Goal: Contribute content

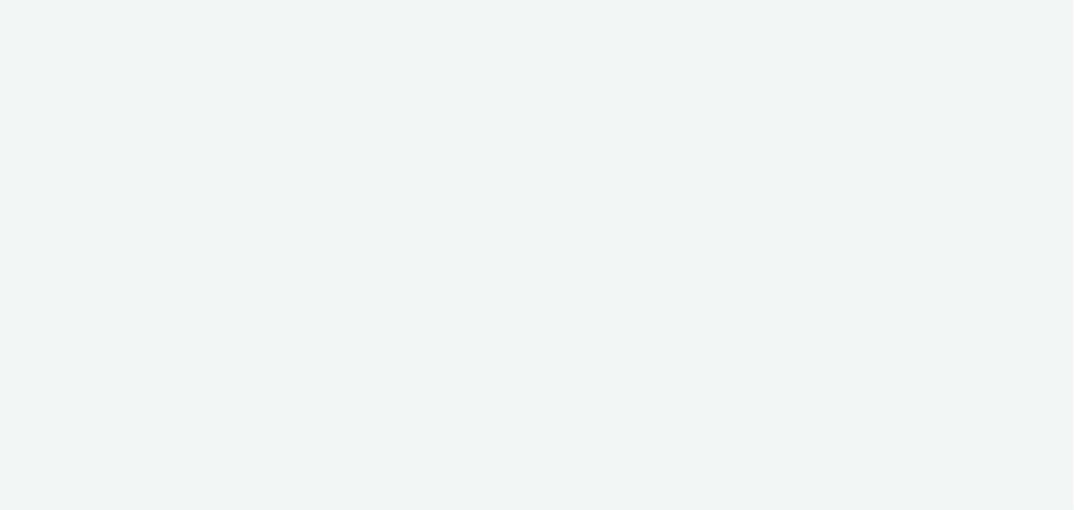
select select "2fc77e36-bb93-4aa3-9dff-dcb08e02eac6"
select select "633458d8-165b-4764-9f55-7760eda36fe8"
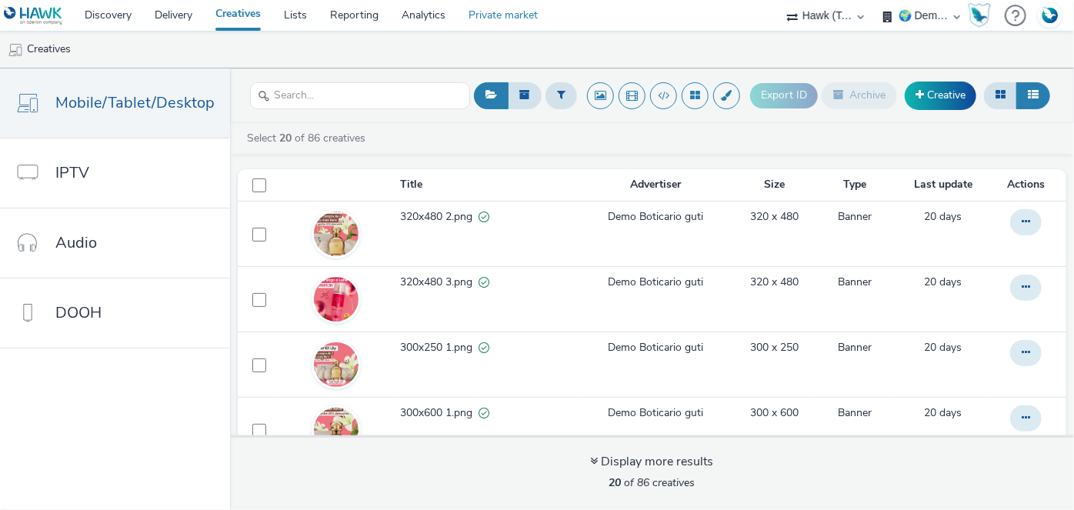
click at [497, 16] on link "Private market" at bounding box center [503, 15] width 92 height 31
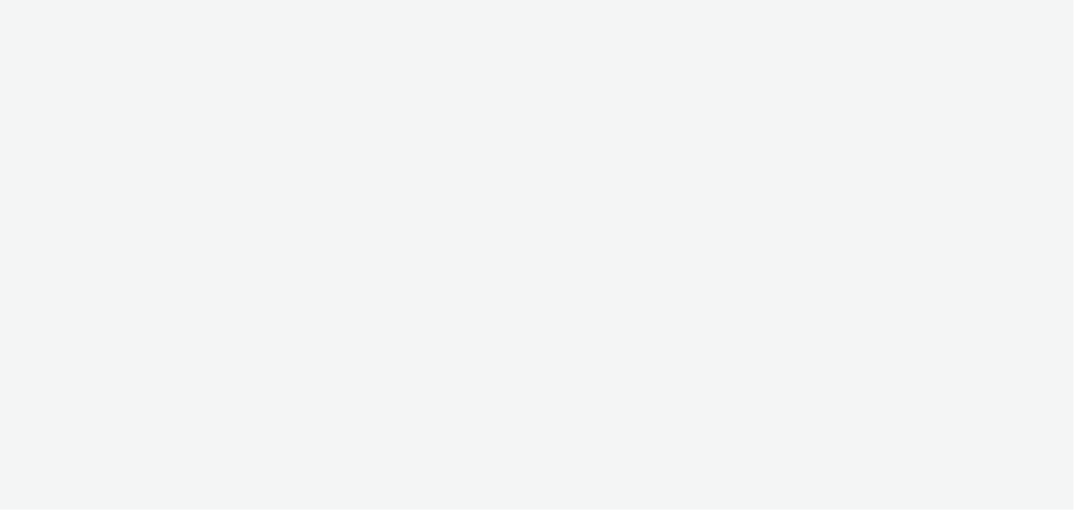
select select "2fc77e36-bb93-4aa3-9dff-dcb08e02eac6"
select select "633458d8-165b-4764-9f55-7760eda36fe8"
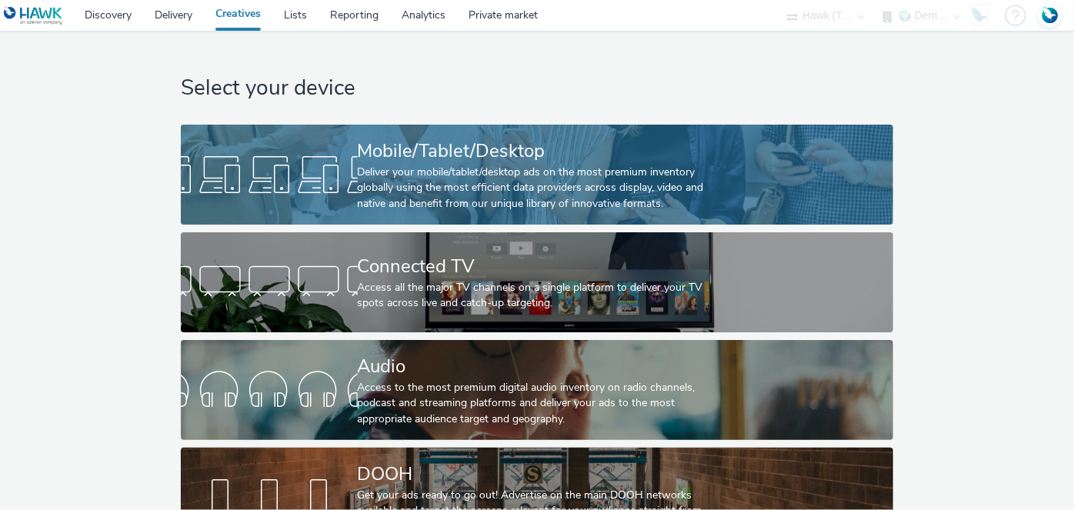
click at [441, 159] on div "Mobile/Tablet/Desktop" at bounding box center [534, 151] width 353 height 27
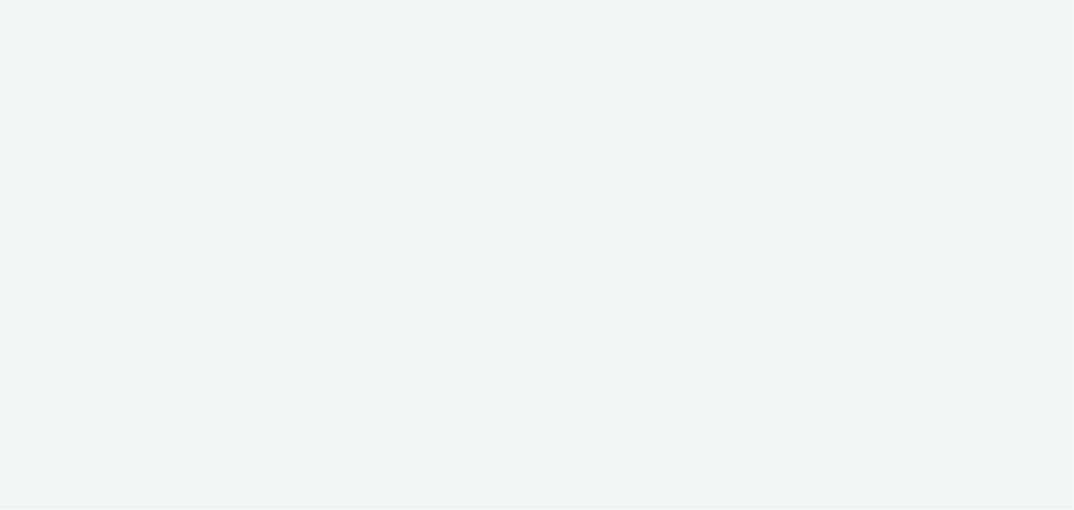
select select "2fc77e36-bb93-4aa3-9dff-dcb08e02eac6"
select select "633458d8-165b-4764-9f55-7760eda36fe8"
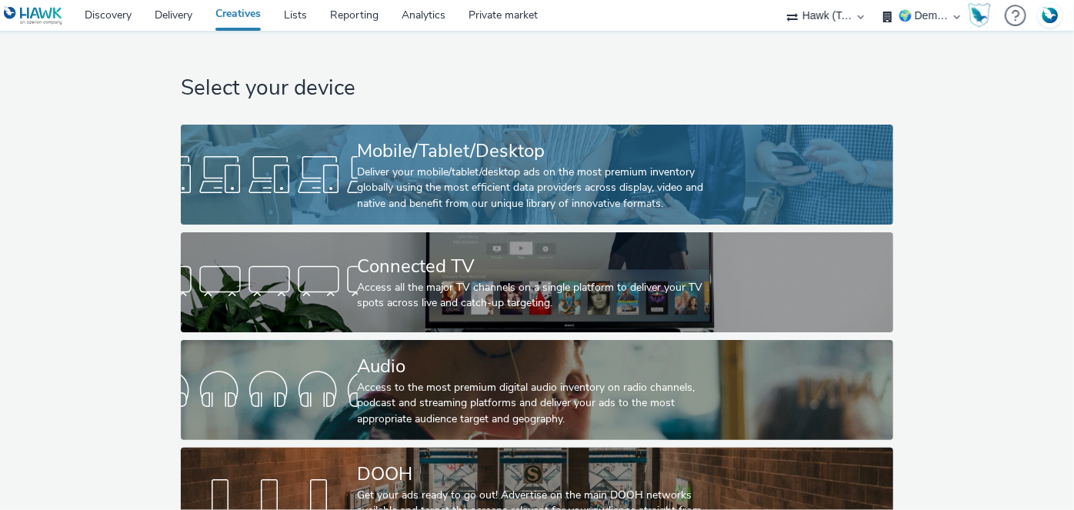
click at [462, 152] on div "Mobile/Tablet/Desktop" at bounding box center [534, 151] width 353 height 27
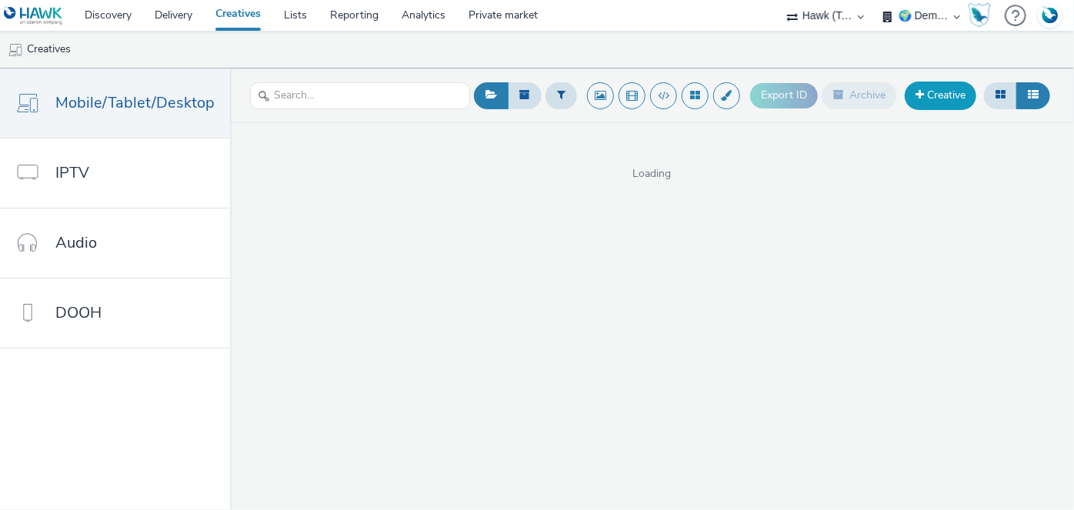
click at [940, 98] on link "Creative" at bounding box center [941, 96] width 72 height 28
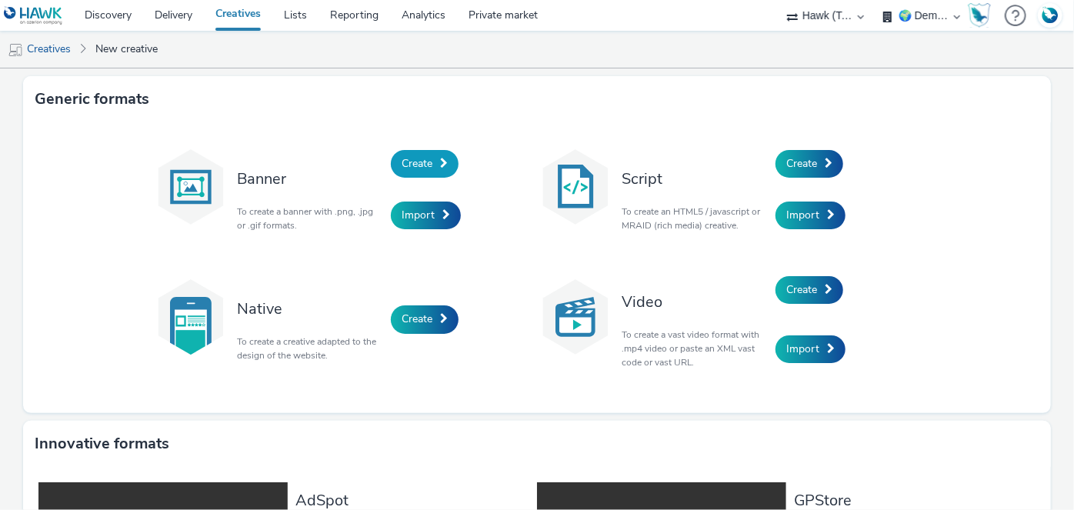
click at [412, 162] on span "Create" at bounding box center [417, 163] width 31 height 15
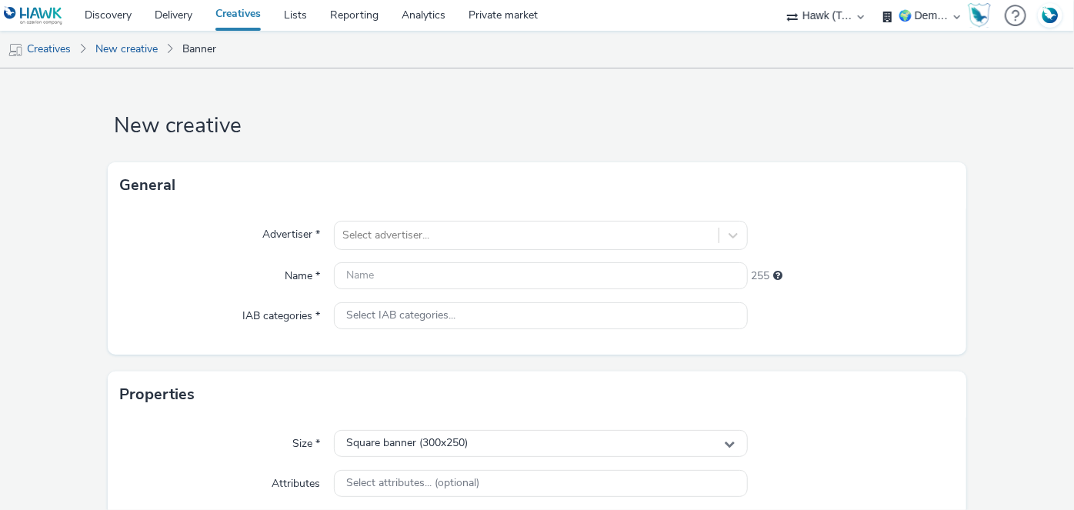
click at [412, 162] on div "General" at bounding box center [538, 185] width 860 height 46
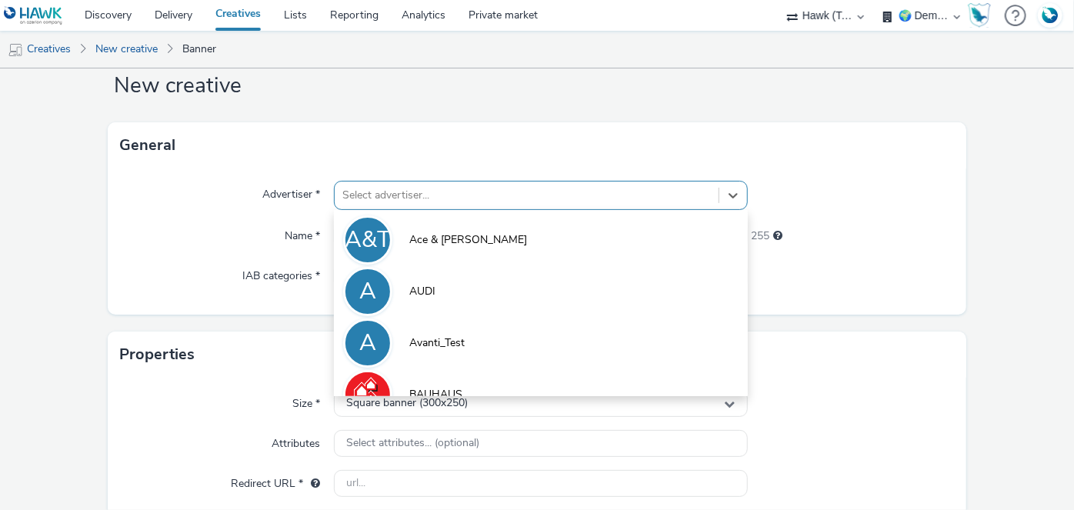
click at [465, 210] on div "option Ace & Tate focused, 1 of 10. 10 results available. Use Up and Down to ch…" at bounding box center [540, 195] width 413 height 29
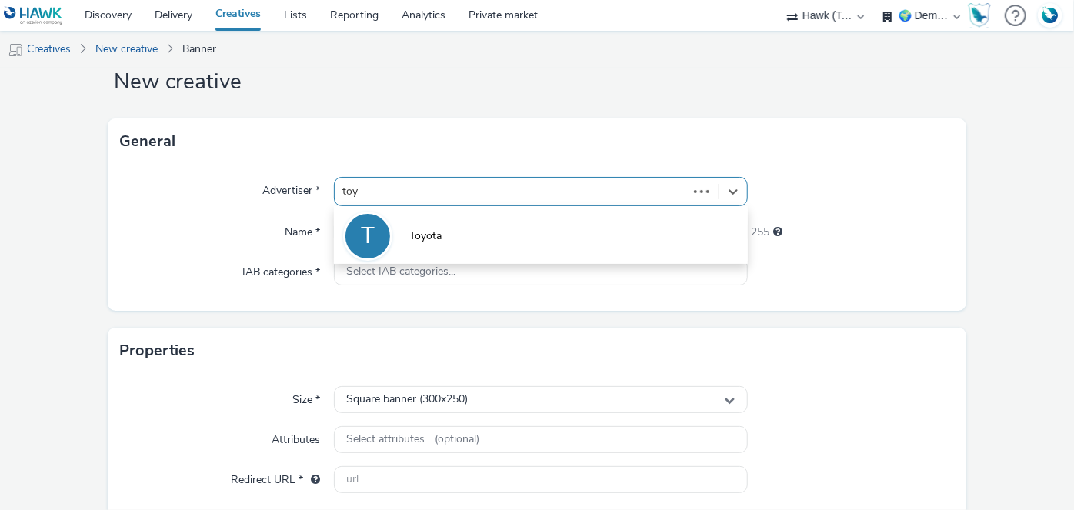
type input "toyo"
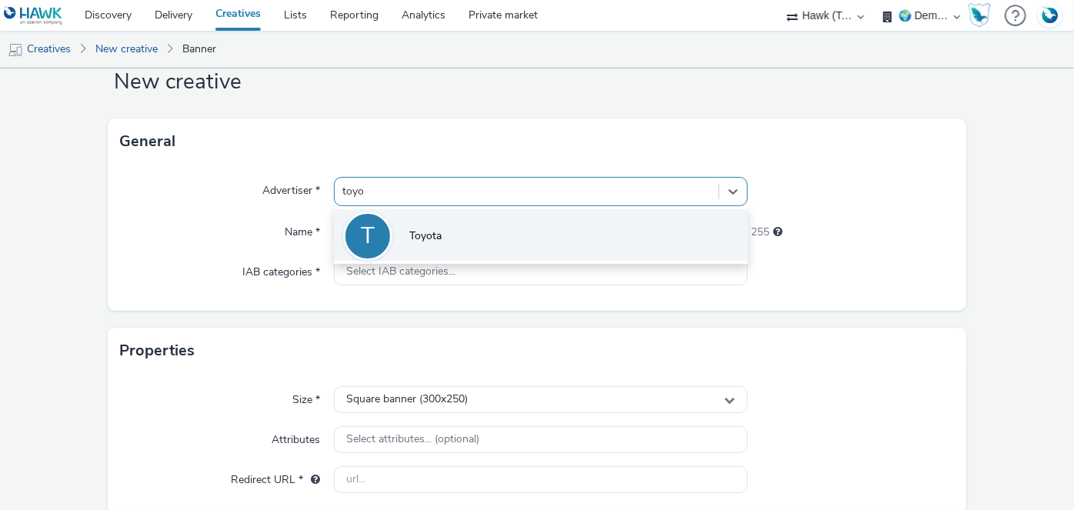
click at [475, 252] on li "T Toyota" at bounding box center [540, 235] width 413 height 52
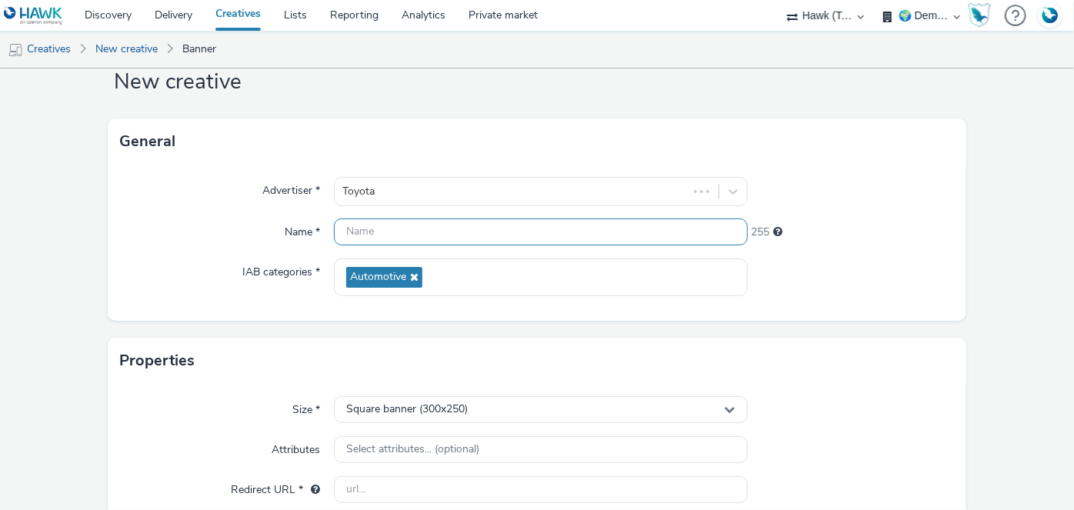
click at [406, 234] on input "text" at bounding box center [540, 232] width 413 height 27
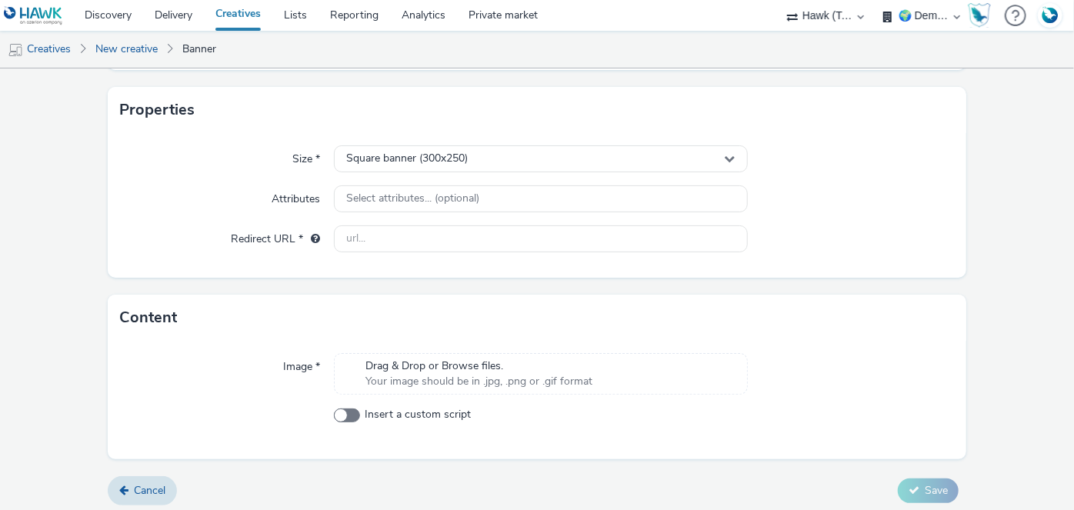
scroll to position [296, 0]
type input "300x250"
click at [409, 366] on span "Drag & Drop or Browse files." at bounding box center [479, 365] width 227 height 15
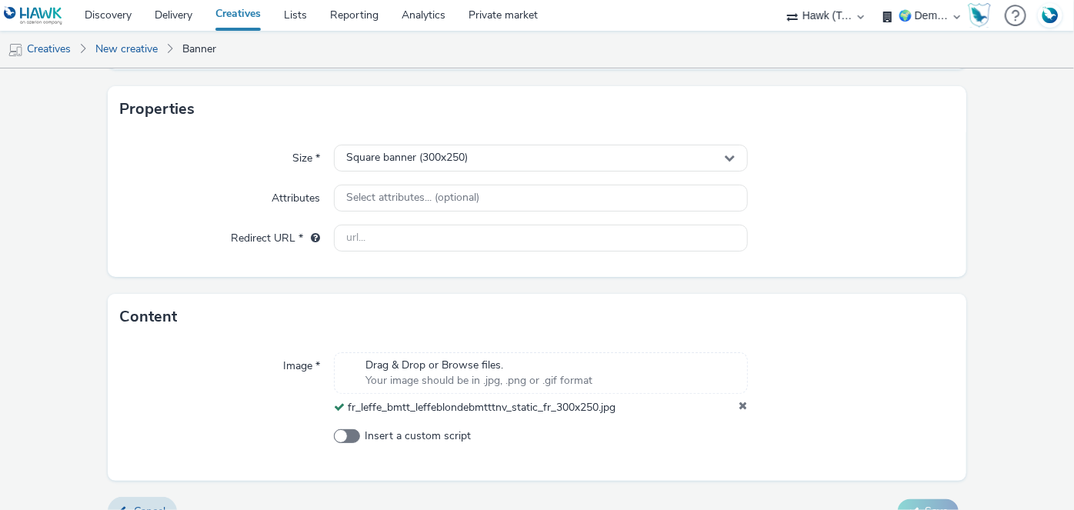
scroll to position [322, 0]
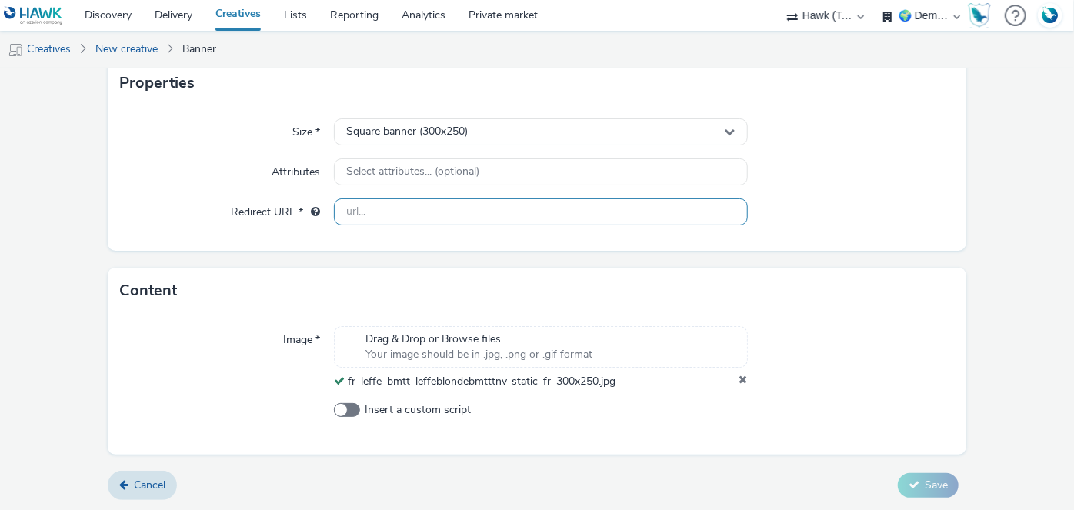
click at [545, 212] on input "text" at bounding box center [540, 212] width 413 height 27
type input "https://lidl.fr"
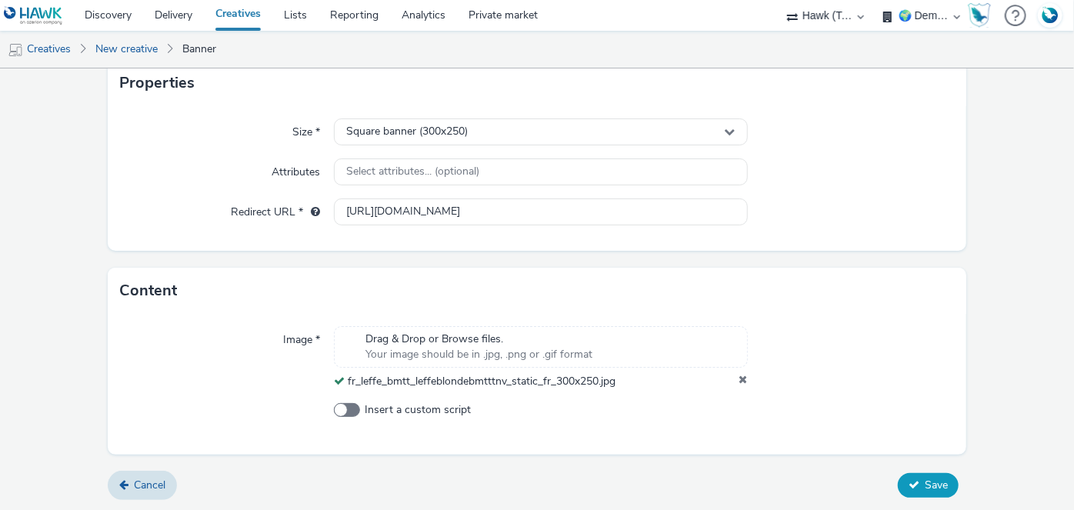
click at [927, 483] on span "Save" at bounding box center [936, 485] width 23 height 15
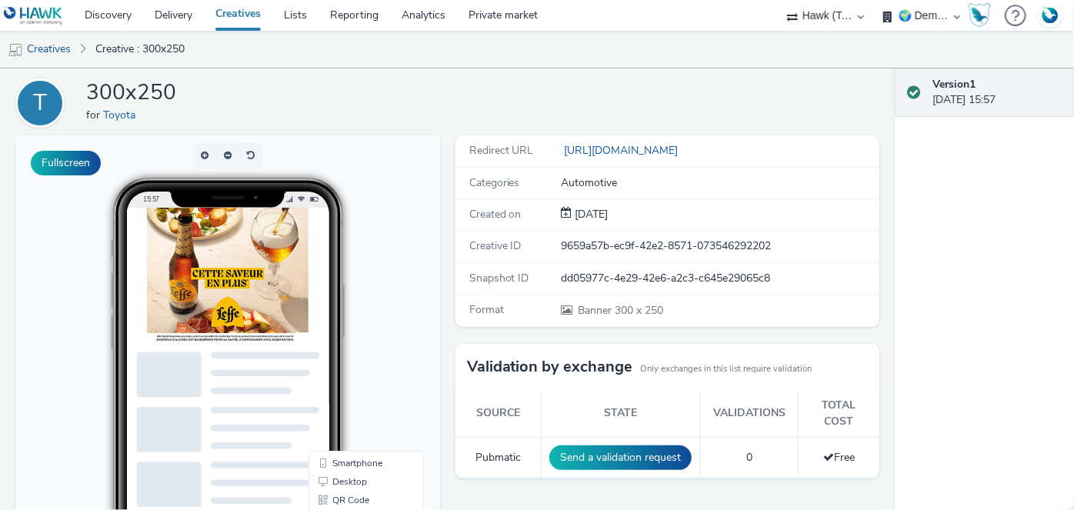
scroll to position [49, 0]
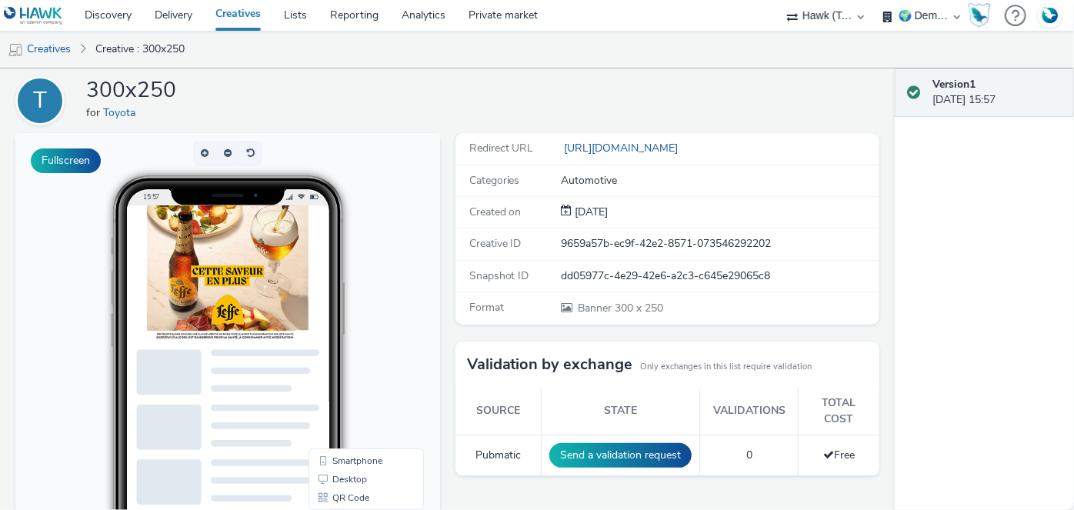
click at [229, 22] on link "Creatives" at bounding box center [238, 15] width 68 height 31
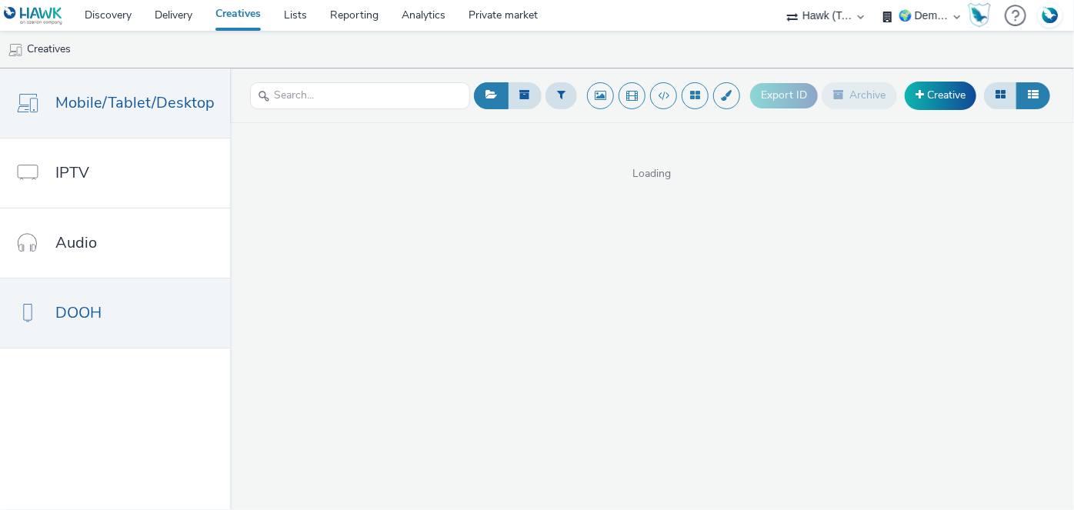
click at [94, 314] on span "DOOH" at bounding box center [78, 313] width 46 height 22
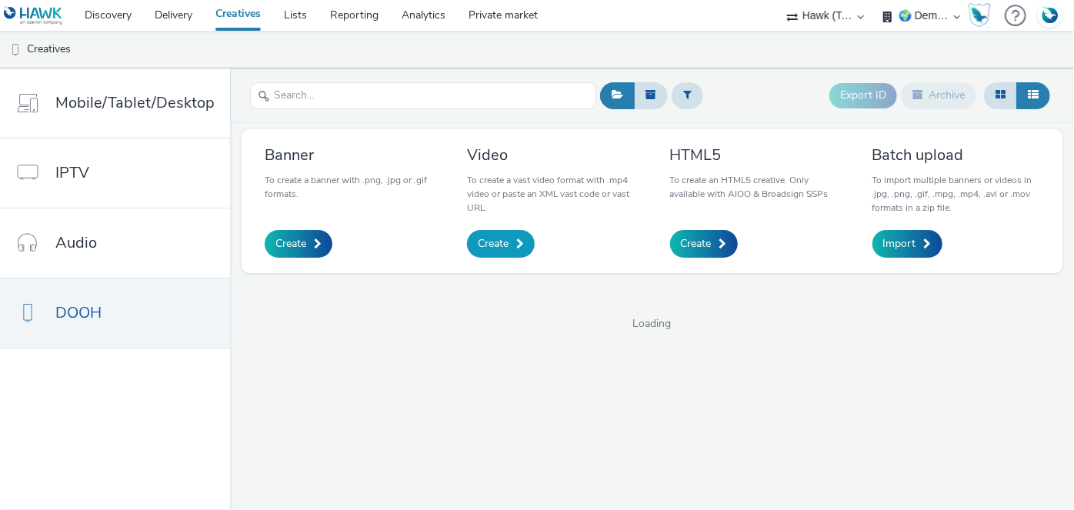
click at [486, 249] on span "Create" at bounding box center [493, 243] width 31 height 15
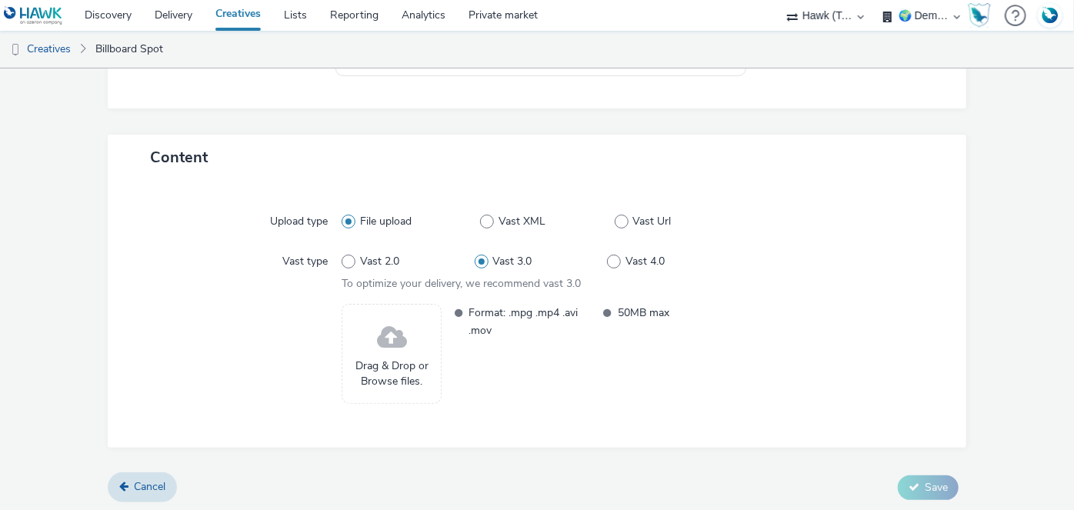
scroll to position [266, 0]
click at [386, 339] on span at bounding box center [392, 336] width 30 height 41
click at [308, 12] on link "Lists" at bounding box center [295, 15] width 46 height 31
